Goal: Transaction & Acquisition: Purchase product/service

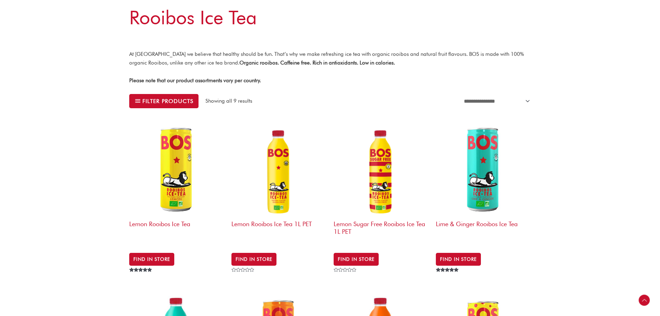
scroll to position [173, 0]
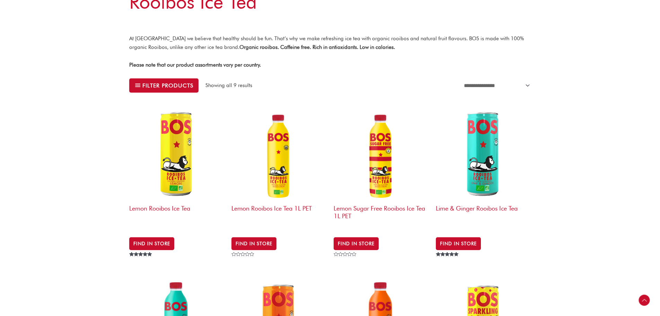
click at [174, 171] on img at bounding box center [176, 153] width 95 height 95
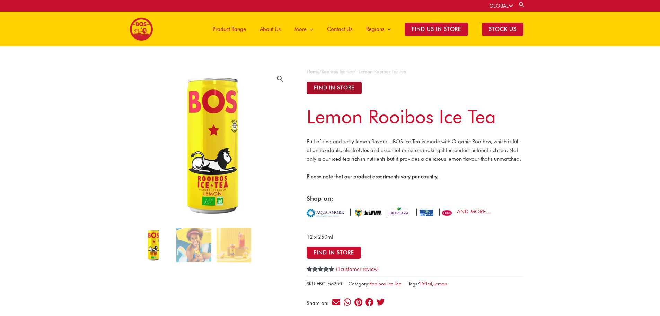
click at [333, 91] on button "Find in Store" at bounding box center [334, 87] width 55 height 13
